Goal: Navigation & Orientation: Find specific page/section

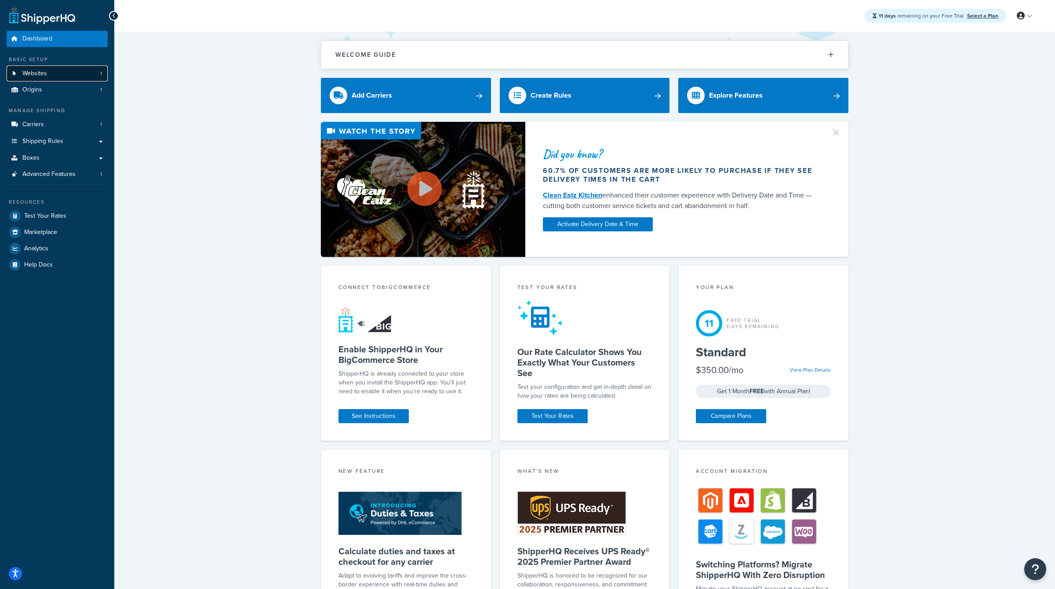
click at [41, 80] on link "Websites 1" at bounding box center [57, 73] width 101 height 16
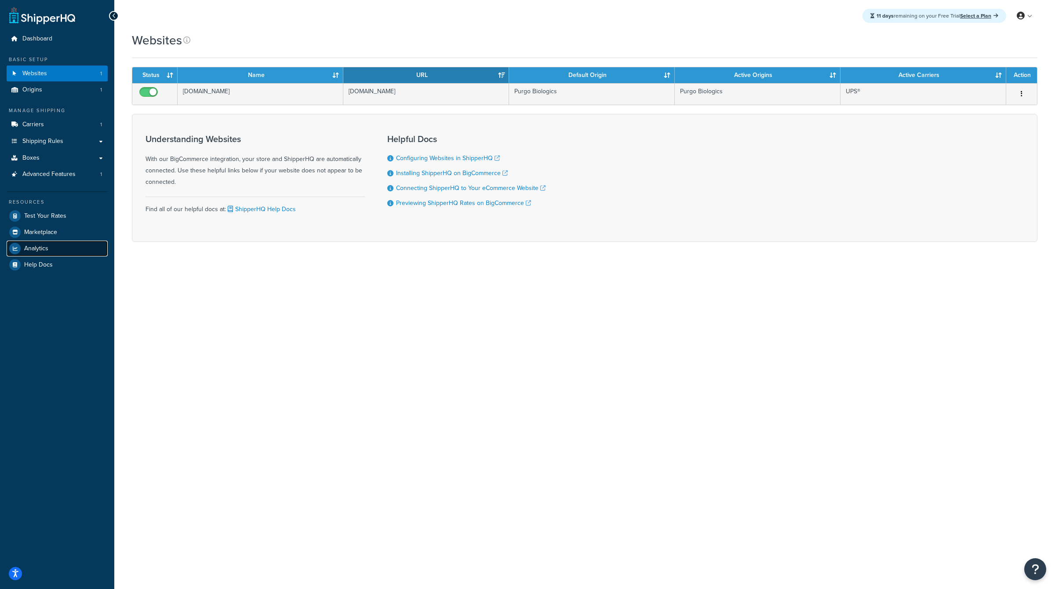
click at [55, 251] on link "Analytics" at bounding box center [57, 248] width 101 height 16
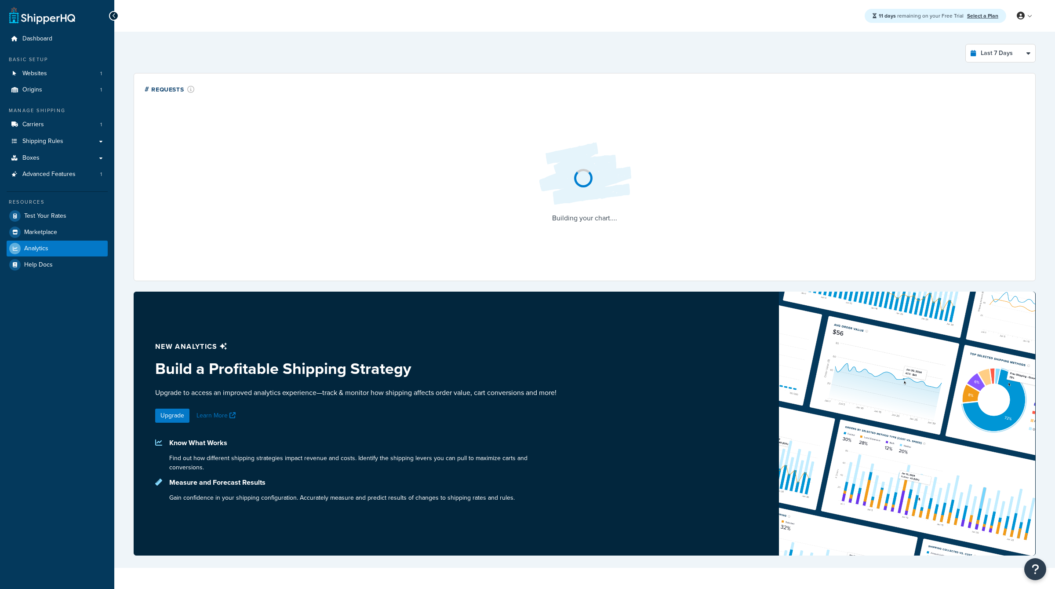
select select "last_7_days"
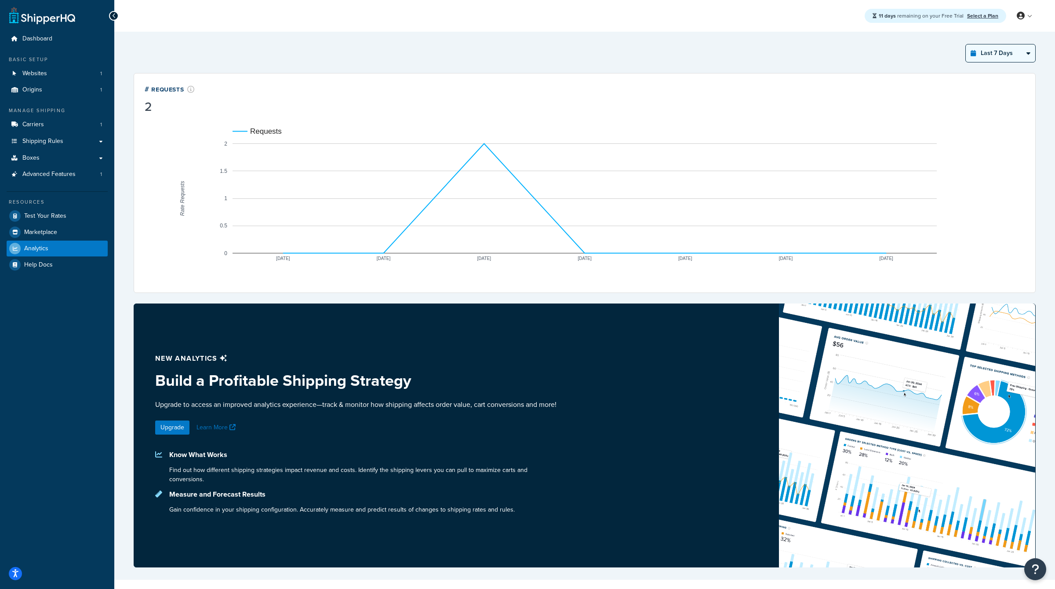
click at [1000, 49] on select "Last 24 Hours Last 7 Days Last 30 Days Last 3 Months Last 6 Months Last 12 Mont…" at bounding box center [1000, 53] width 69 height 18
click at [67, 180] on link "Advanced Features 1" at bounding box center [57, 174] width 101 height 16
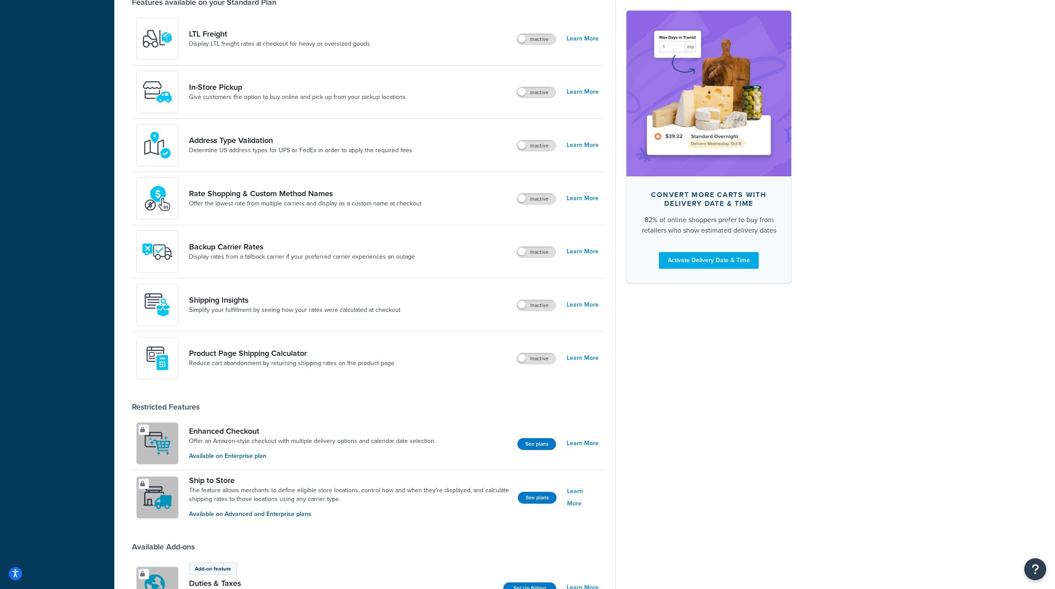
scroll to position [357, 0]
